Goal: Find specific page/section: Find specific page/section

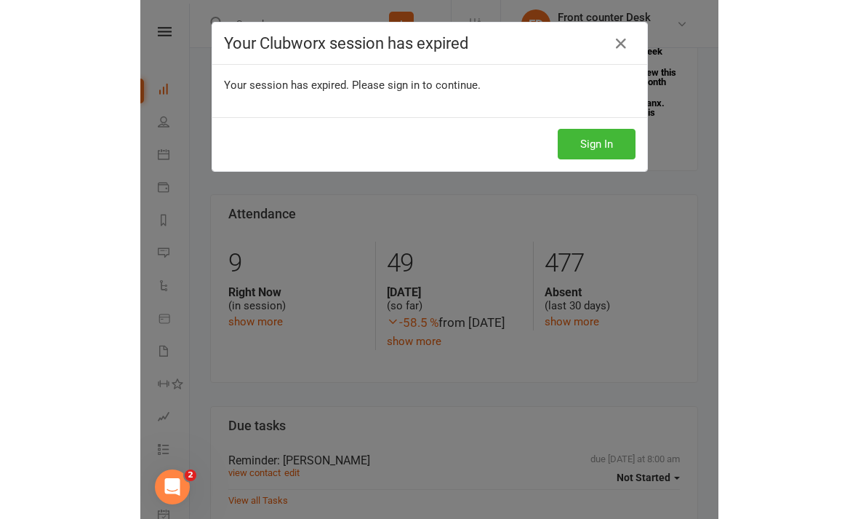
scroll to position [489, 0]
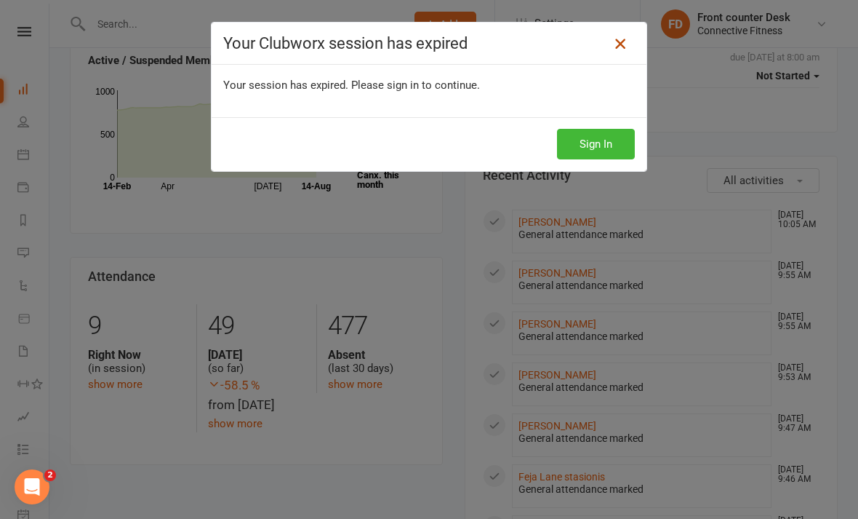
click at [425, 37] on link at bounding box center [620, 43] width 23 height 23
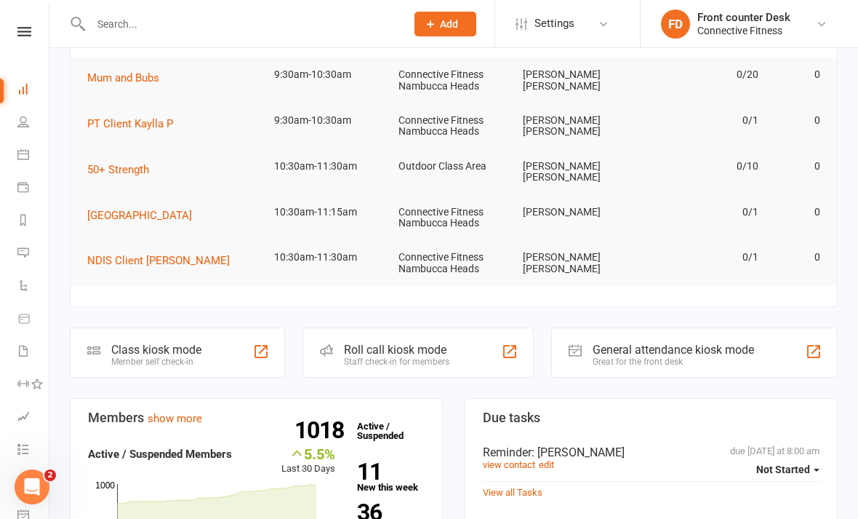
scroll to position [0, 0]
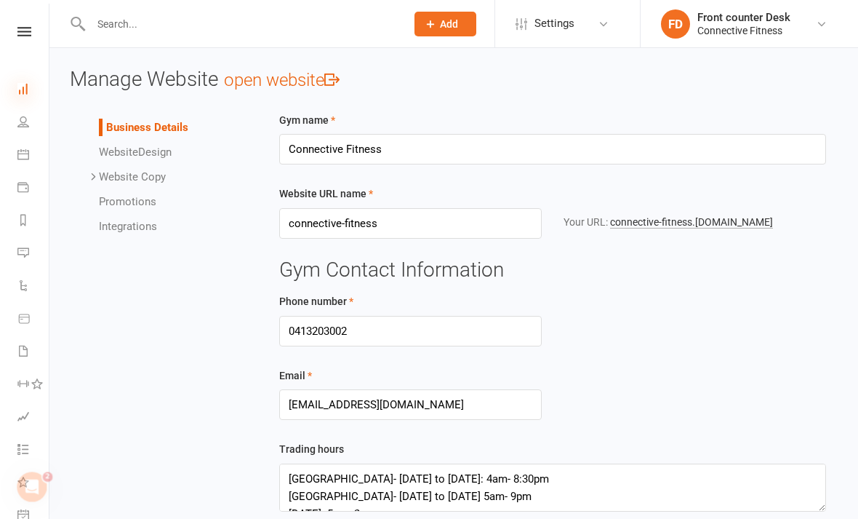
click at [25, 89] on icon at bounding box center [23, 89] width 12 height 12
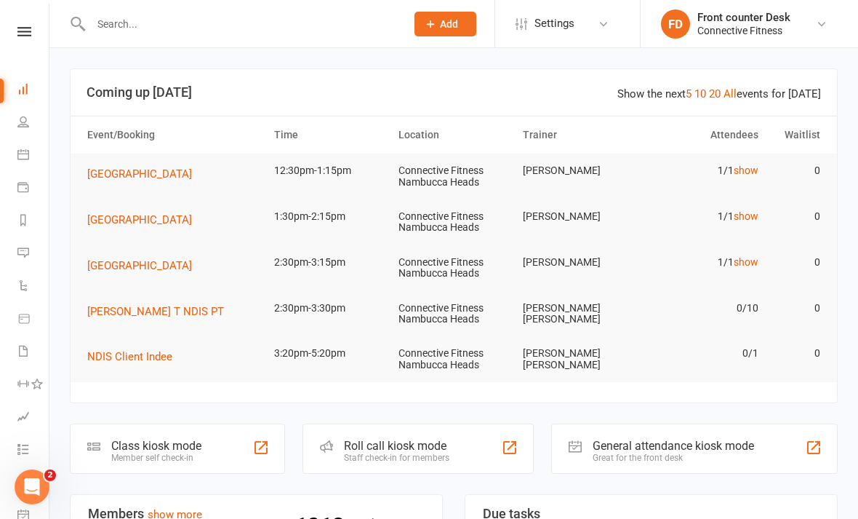
click at [154, 22] on input "text" at bounding box center [241, 24] width 309 height 20
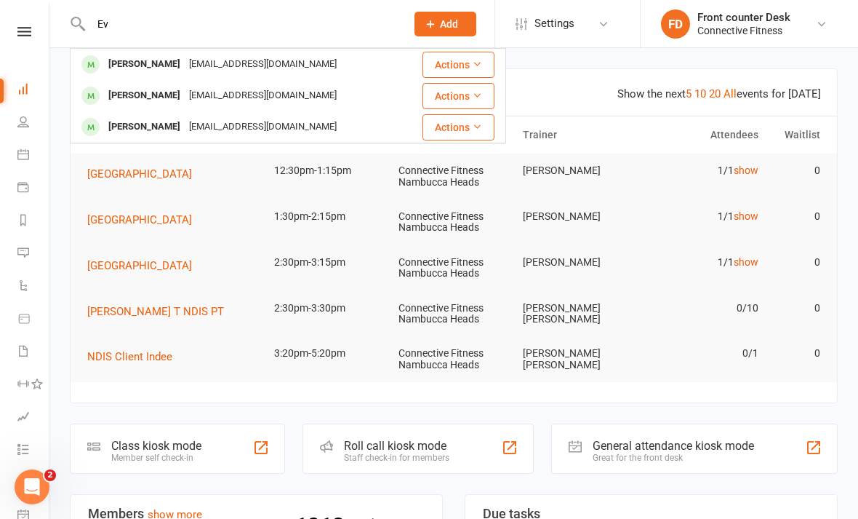
type input "E"
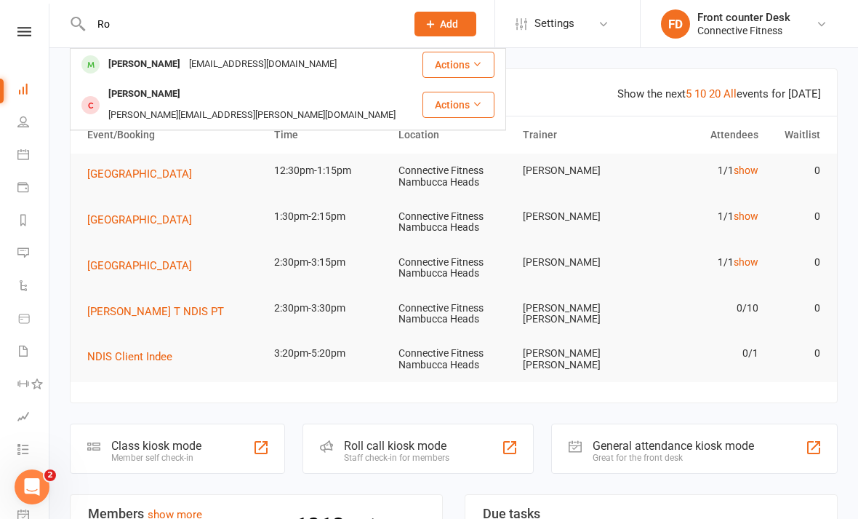
type input "R"
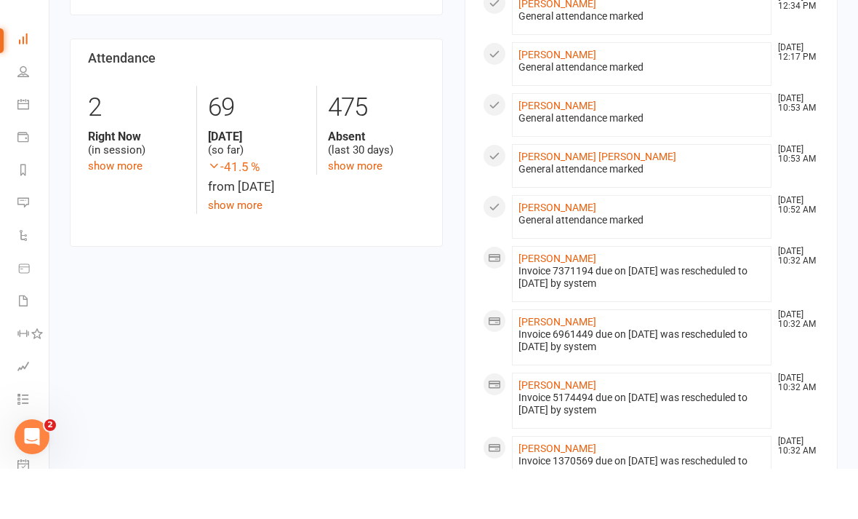
scroll to position [670, 0]
